Goal: Task Accomplishment & Management: Manage account settings

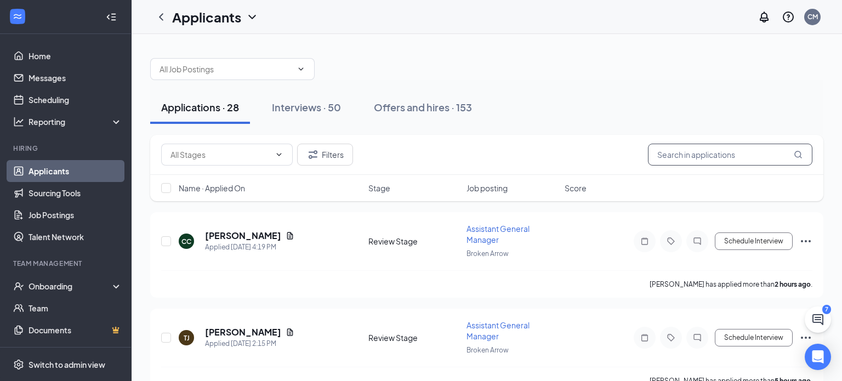
click at [689, 151] on input "text" at bounding box center [730, 155] width 164 height 22
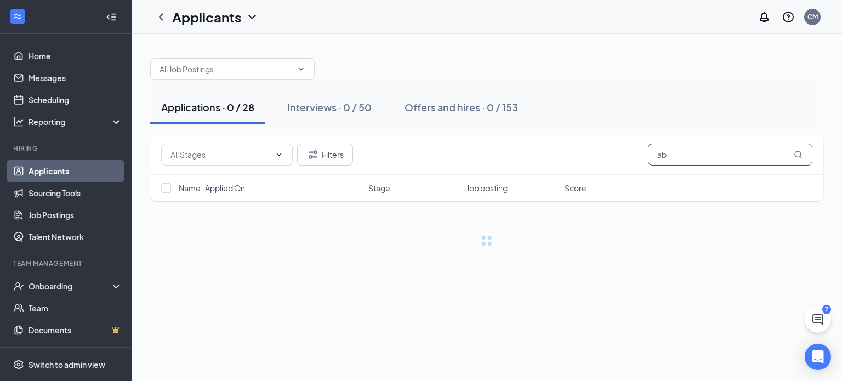
type input "a"
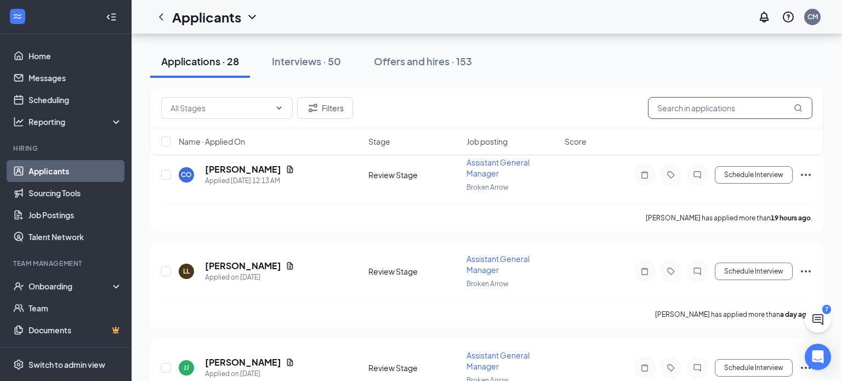
scroll to position [300, 0]
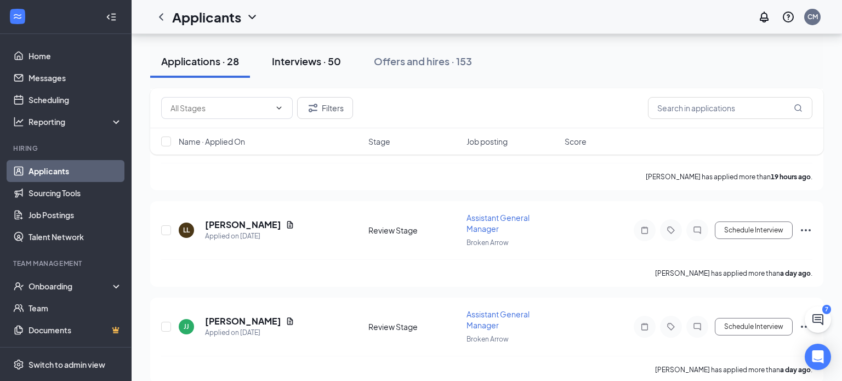
click at [316, 59] on div "Interviews · 50" at bounding box center [306, 61] width 69 height 14
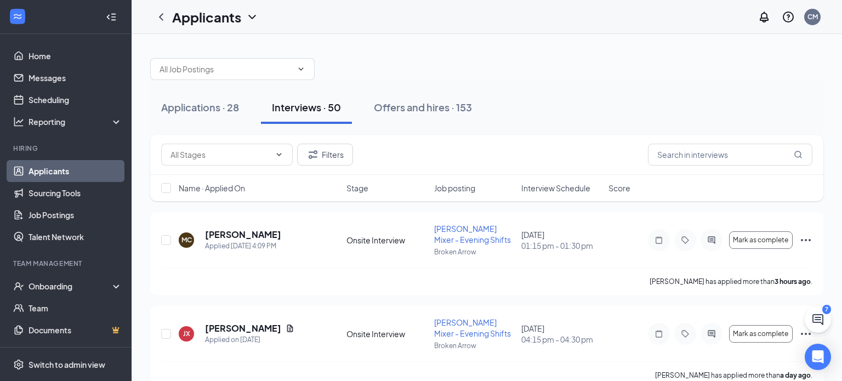
click at [560, 48] on div at bounding box center [486, 63] width 673 height 33
click at [245, 239] on h5 "[PERSON_NAME]" at bounding box center [243, 235] width 76 height 12
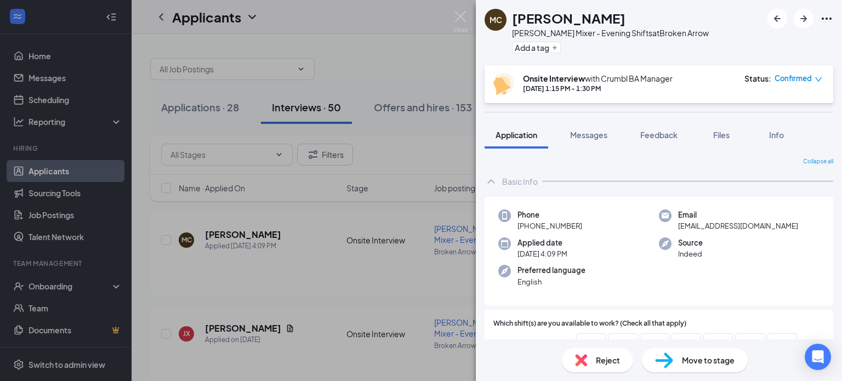
click at [426, 232] on div "MC [PERSON_NAME] [PERSON_NAME] Mixer - Evening Shifts at [GEOGRAPHIC_DATA] Add …" at bounding box center [421, 190] width 842 height 381
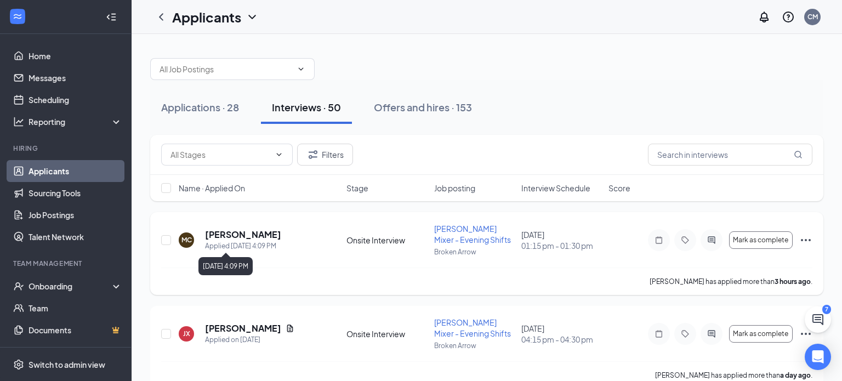
click at [232, 242] on div "Applied [DATE] 4:09 PM" at bounding box center [243, 246] width 76 height 11
click at [237, 238] on h5 "[PERSON_NAME]" at bounding box center [243, 235] width 76 height 12
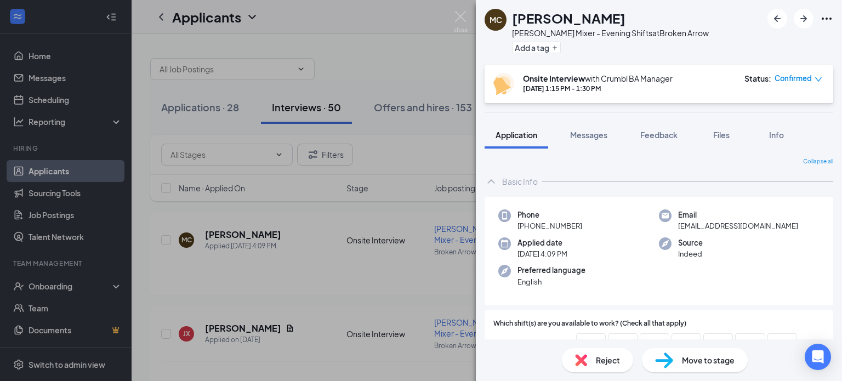
click at [455, 35] on div "MC [PERSON_NAME] [PERSON_NAME] Mixer - Evening Shifts at [GEOGRAPHIC_DATA] Add …" at bounding box center [421, 190] width 842 height 381
click at [461, 21] on div "Applicants CM" at bounding box center [487, 17] width 710 height 34
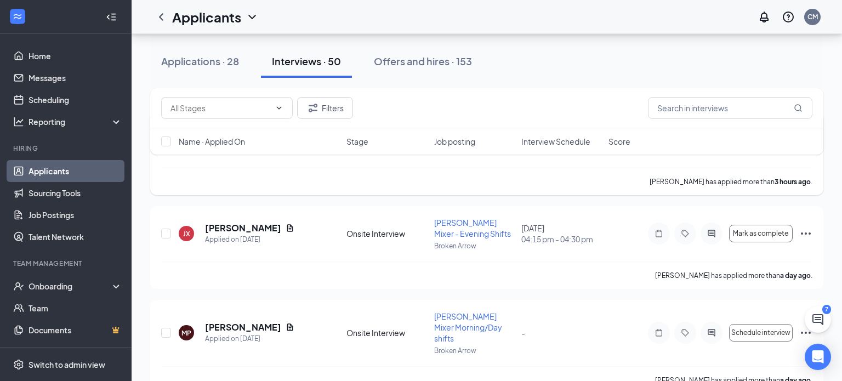
scroll to position [100, 0]
click at [258, 232] on h5 "[PERSON_NAME]" at bounding box center [243, 227] width 76 height 12
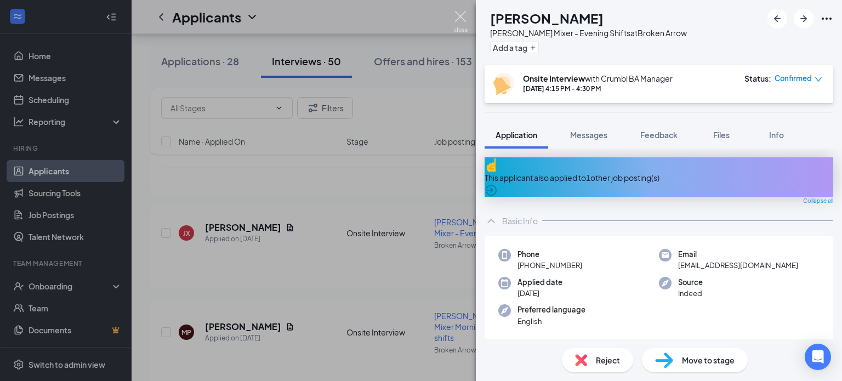
click at [460, 19] on img at bounding box center [461, 21] width 14 height 21
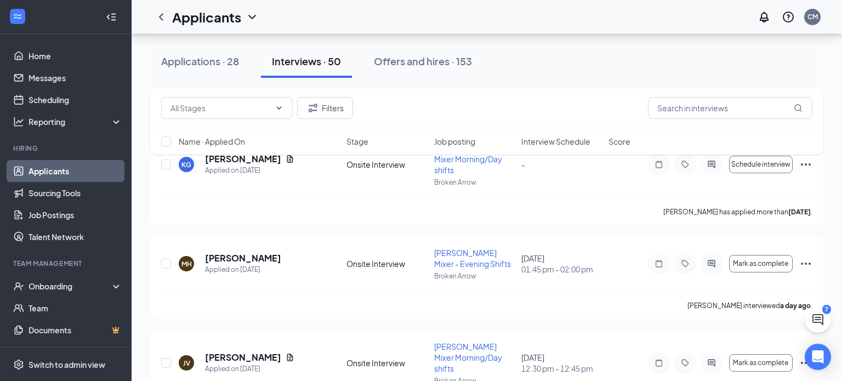
scroll to position [1026, 0]
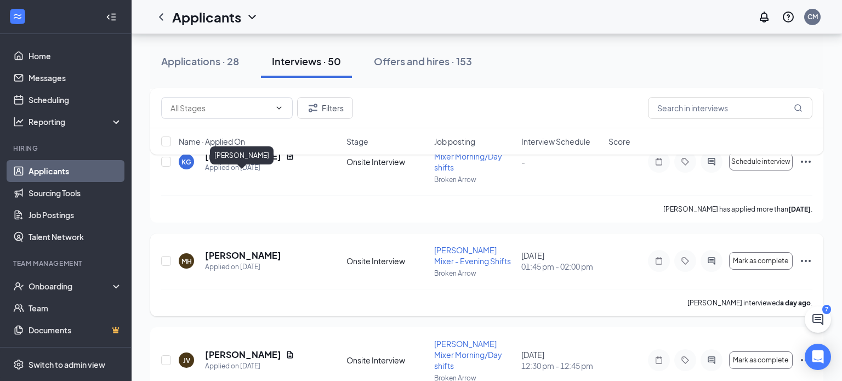
click at [266, 249] on h5 "[PERSON_NAME]" at bounding box center [243, 255] width 76 height 12
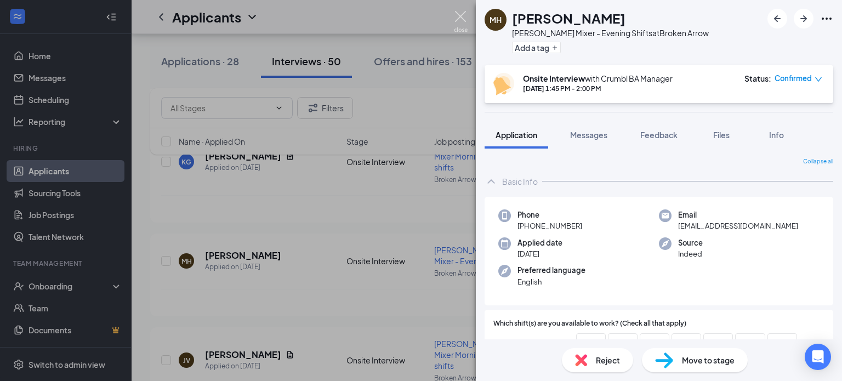
click at [462, 12] on img at bounding box center [461, 21] width 14 height 21
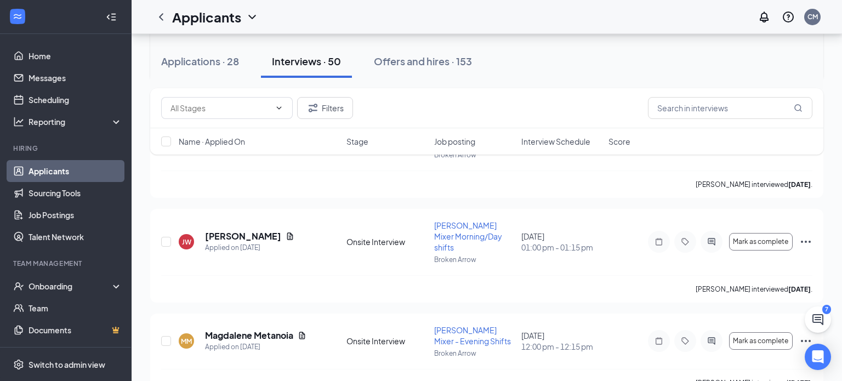
scroll to position [1365, 0]
click at [272, 329] on h5 "Magdalene Metanoia" at bounding box center [249, 335] width 88 height 12
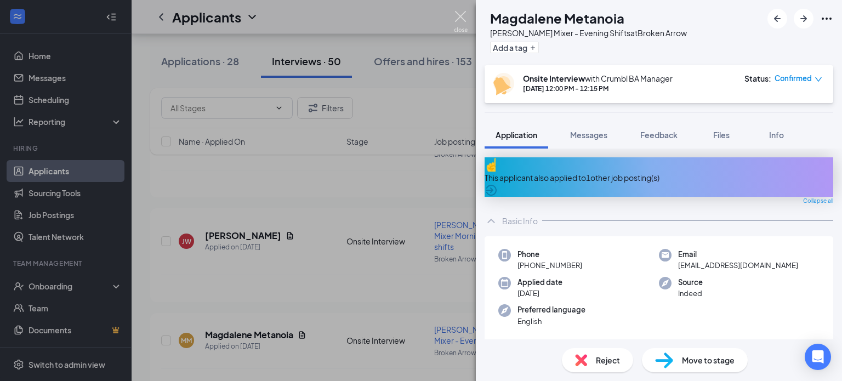
click at [462, 24] on img at bounding box center [461, 21] width 14 height 21
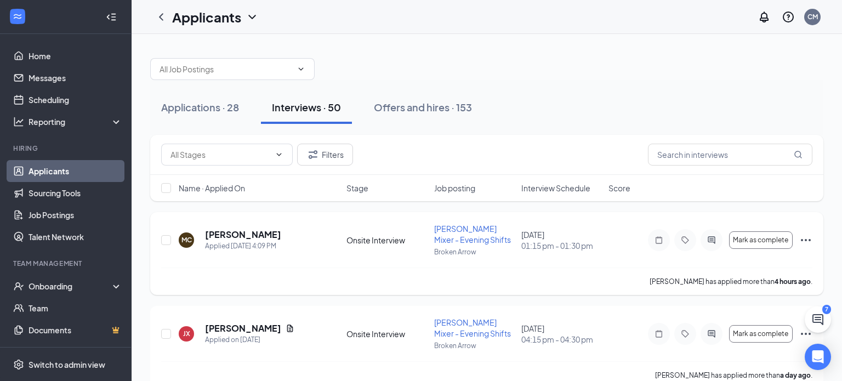
click at [221, 232] on h5 "[PERSON_NAME]" at bounding box center [243, 235] width 76 height 12
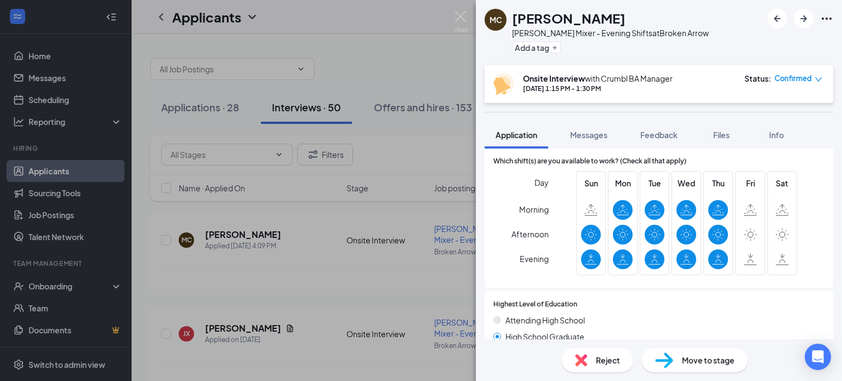
scroll to position [163, 0]
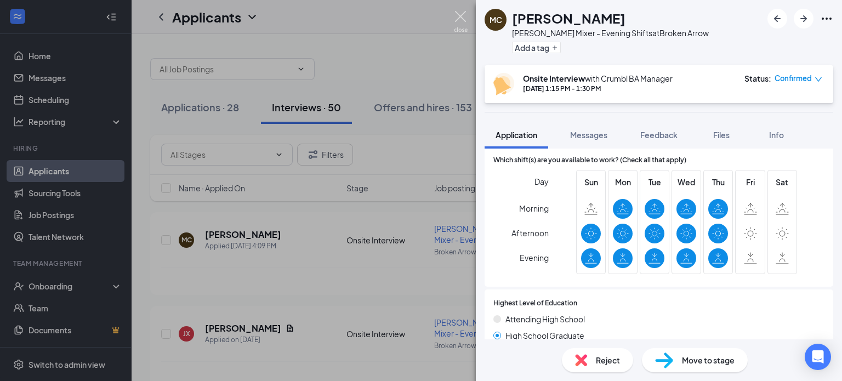
click at [464, 24] on img at bounding box center [461, 21] width 14 height 21
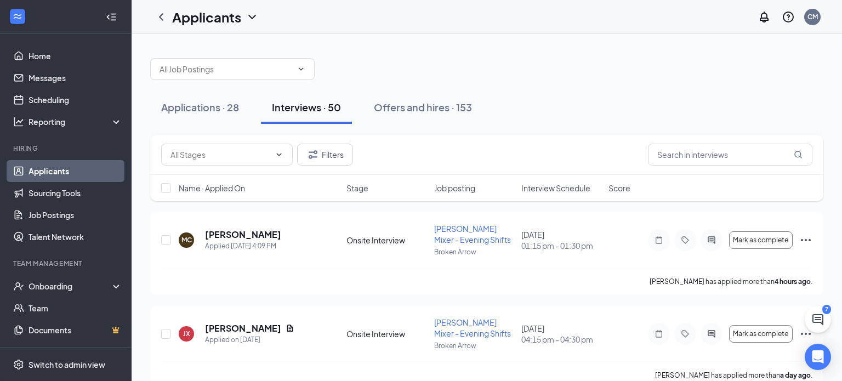
click at [467, 33] on div "Applicants CM" at bounding box center [487, 17] width 710 height 34
